Goal: Find contact information: Find contact information

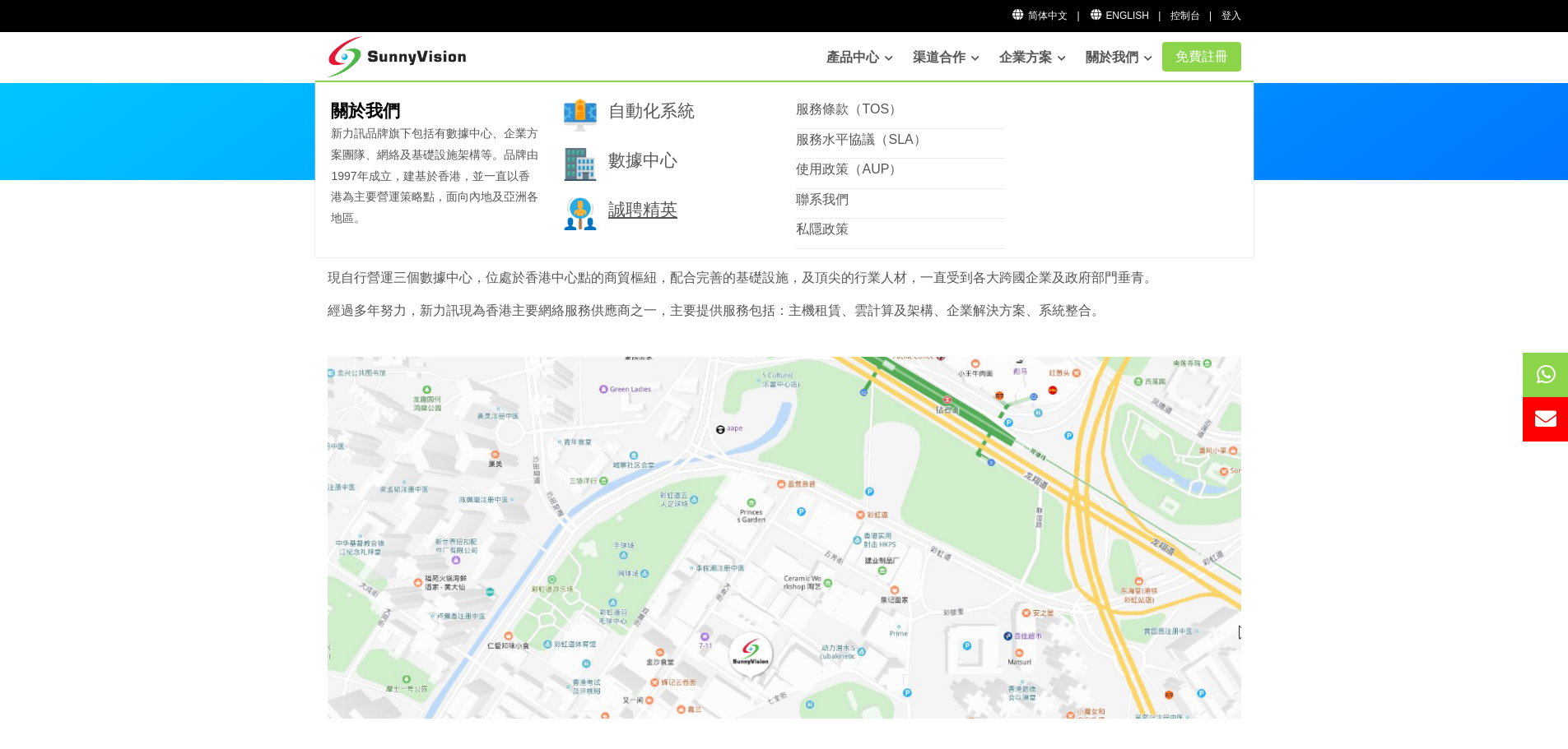
click at [658, 213] on link "誠聘精英" at bounding box center [643, 209] width 69 height 19
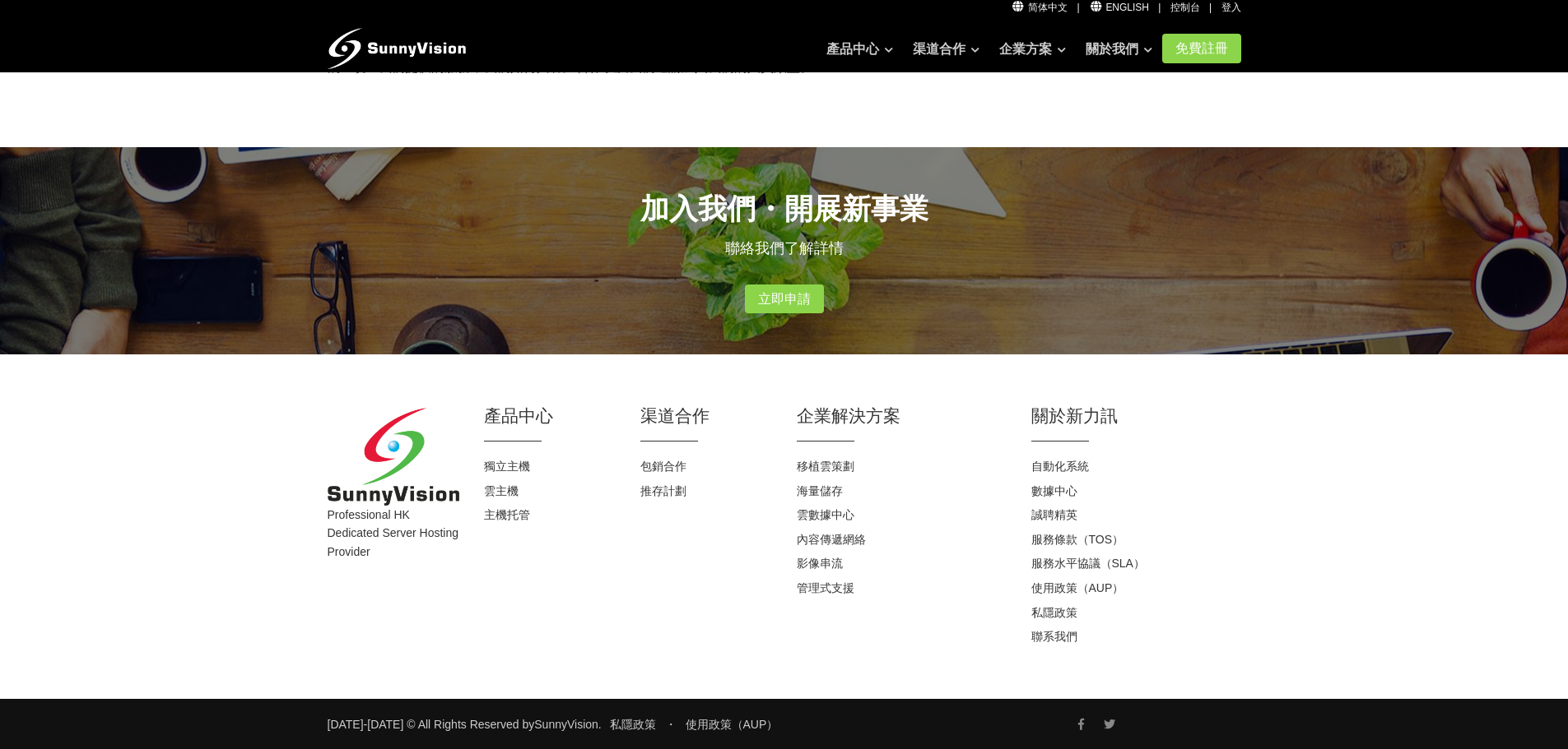
scroll to position [313, 0]
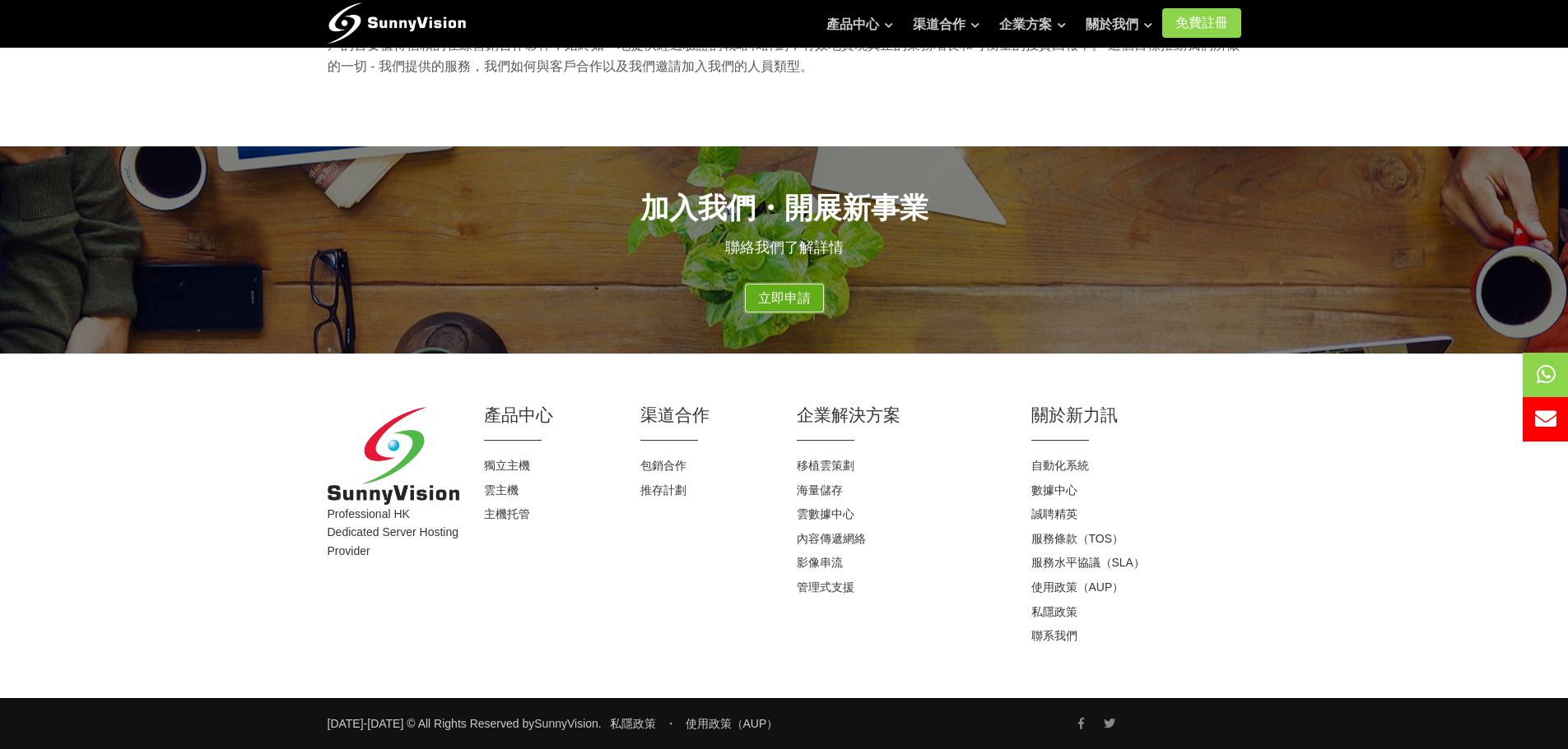
click at [804, 305] on link "立即申請" at bounding box center [784, 298] width 79 height 29
click at [796, 305] on link "立即申請" at bounding box center [784, 298] width 79 height 29
click at [801, 298] on link "立即申請" at bounding box center [784, 298] width 79 height 29
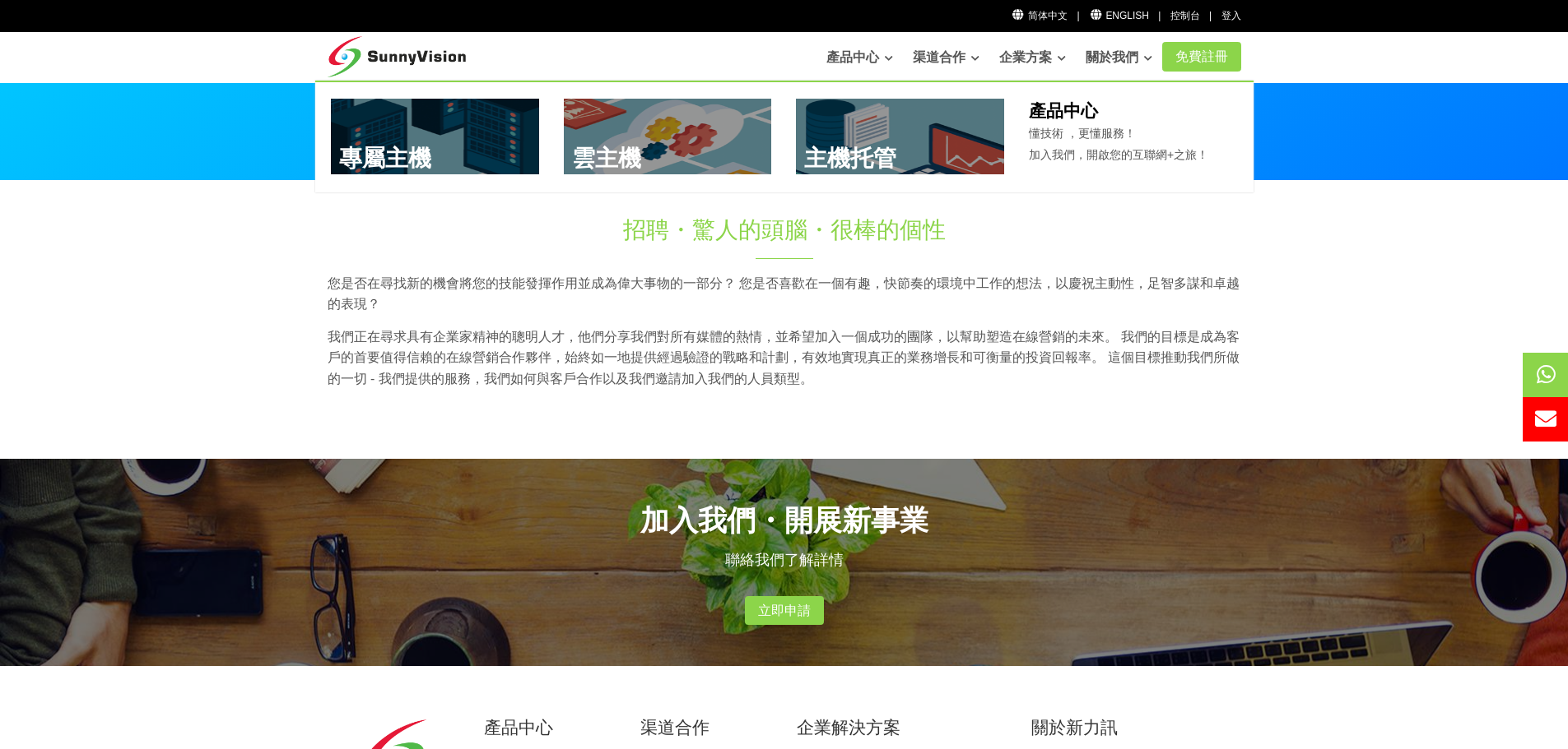
click at [502, 143] on link at bounding box center [435, 136] width 208 height 75
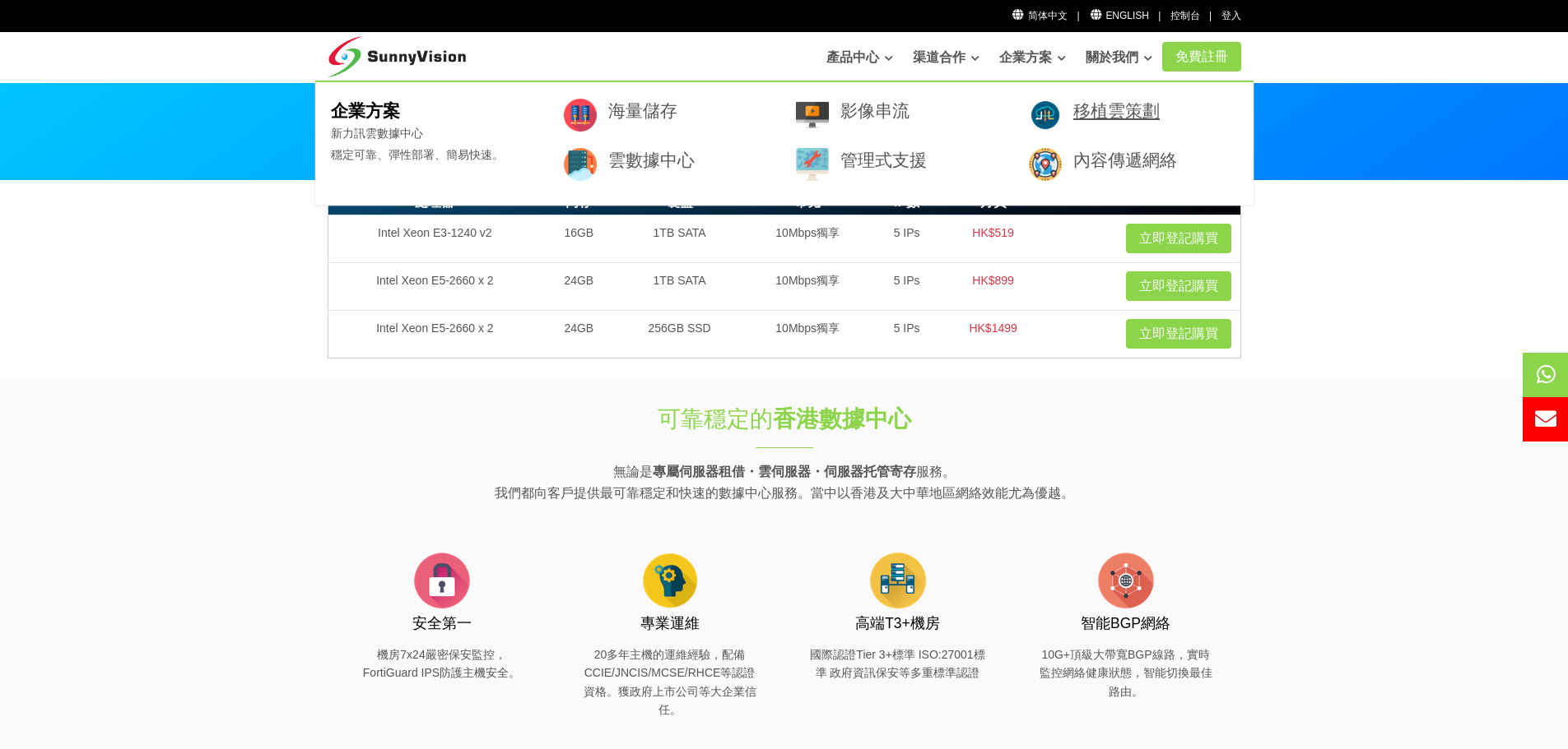
click at [1087, 103] on link "移植雲策劃" at bounding box center [1117, 110] width 87 height 19
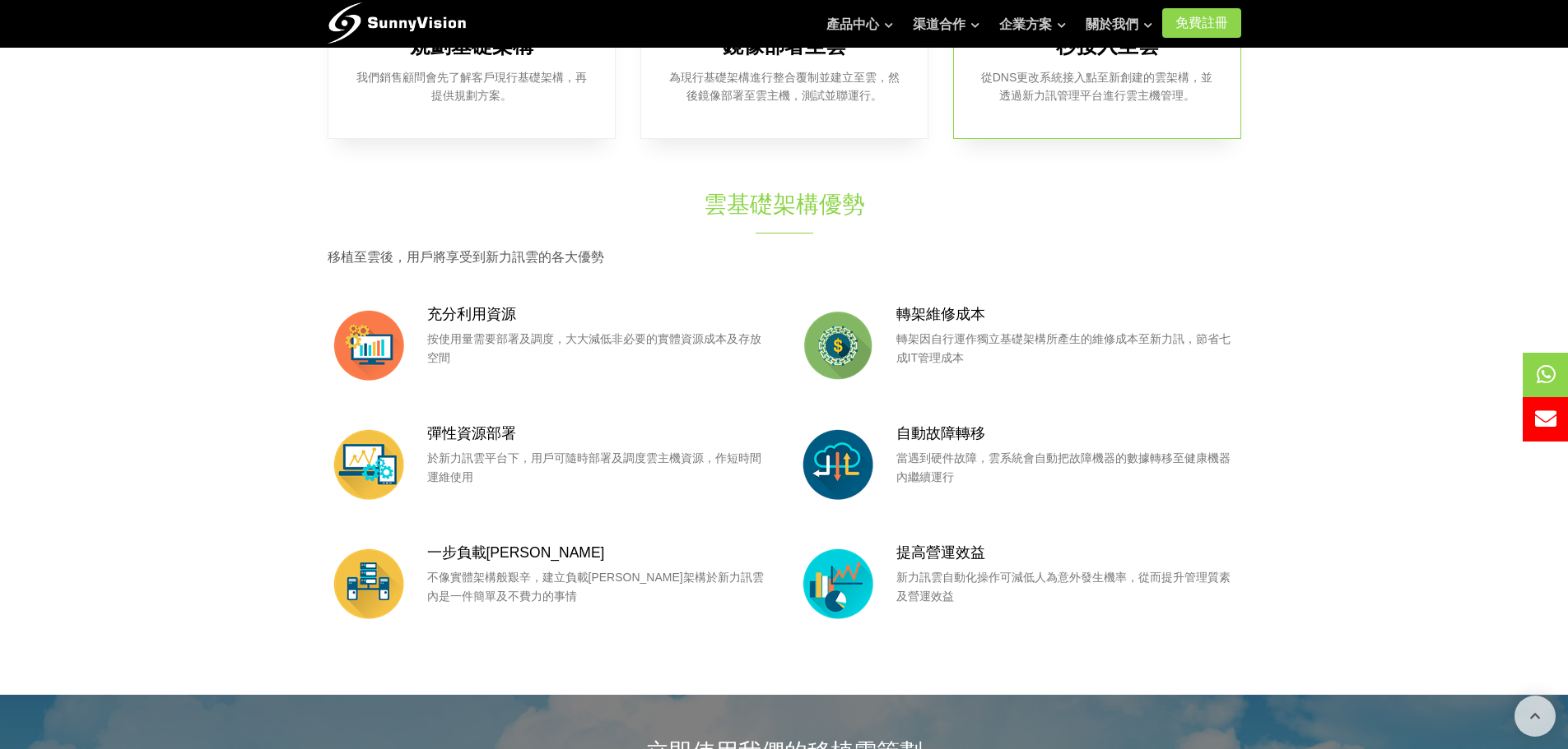
scroll to position [1069, 0]
